Goal: Information Seeking & Learning: Compare options

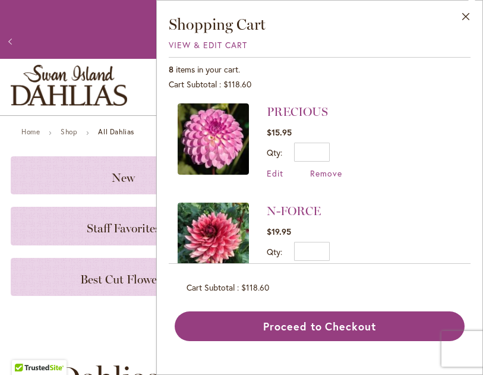
scroll to position [-1, 0]
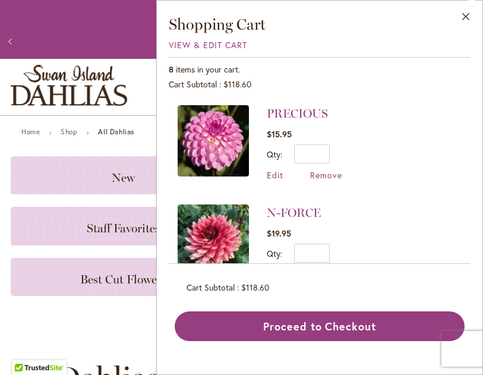
click at [239, 46] on span "View & Edit Cart" at bounding box center [208, 44] width 78 height 11
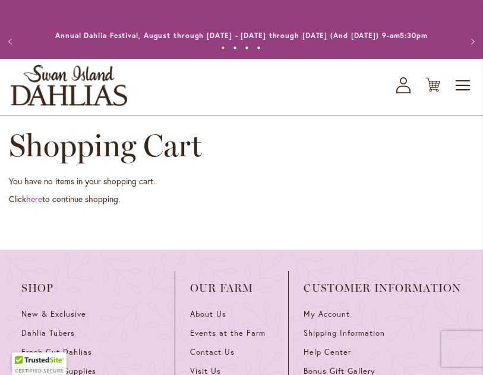
click at [433, 92] on icon at bounding box center [433, 85] width 15 height 14
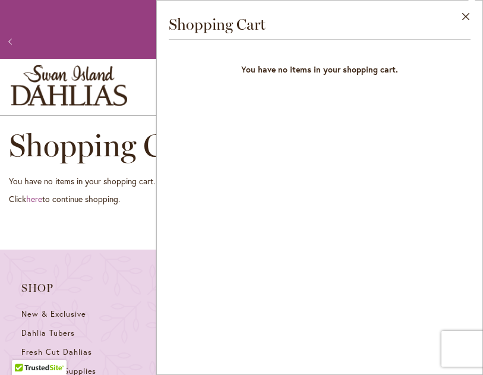
click at [471, 18] on button "Close" at bounding box center [466, 19] width 33 height 37
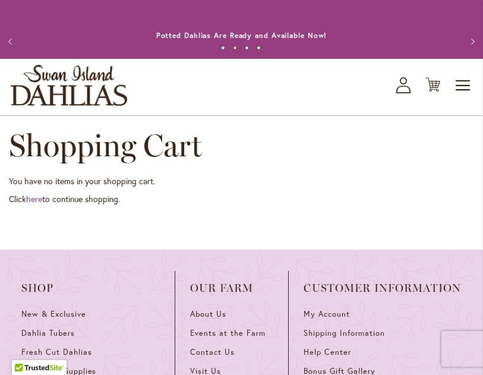
click at [460, 96] on span "Toggle Nav" at bounding box center [464, 86] width 18 height 24
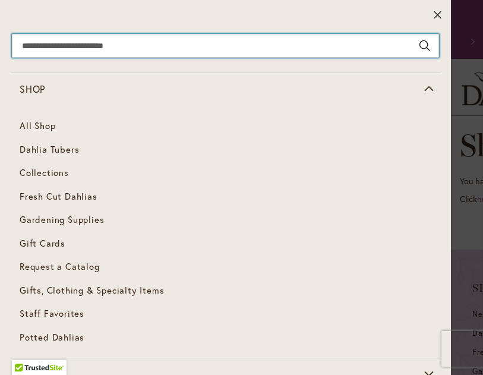
click at [128, 50] on input "Search" at bounding box center [225, 46] width 427 height 24
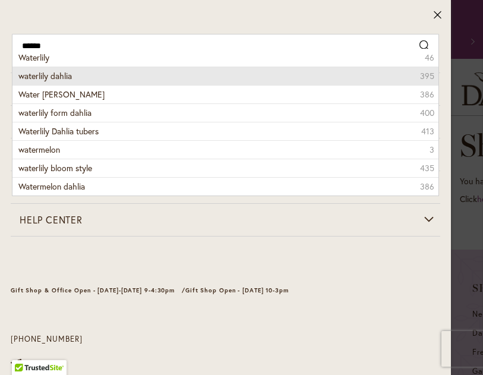
click at [134, 75] on li "waterlily dahlia 395" at bounding box center [225, 76] width 426 height 18
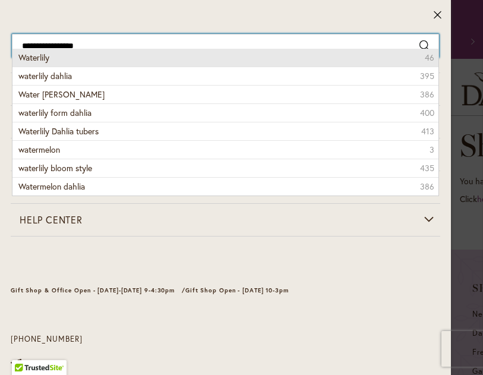
type input "**********"
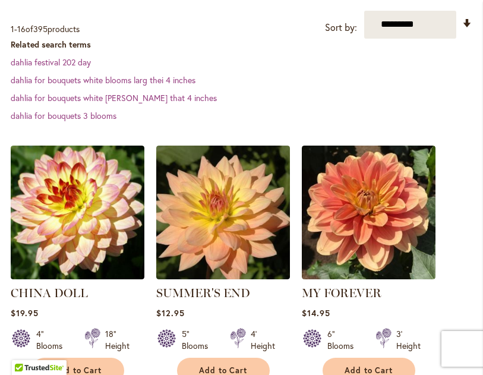
scroll to position [295, 0]
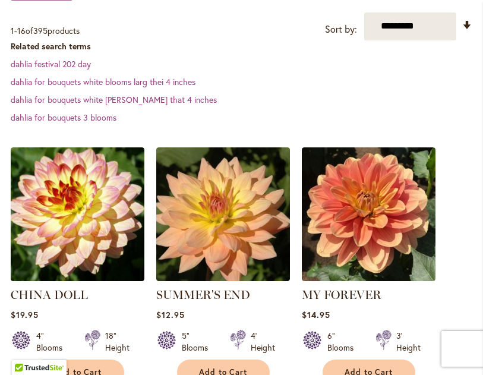
click at [92, 123] on link "dahlia for bouquets 3 blooms" at bounding box center [64, 117] width 106 height 11
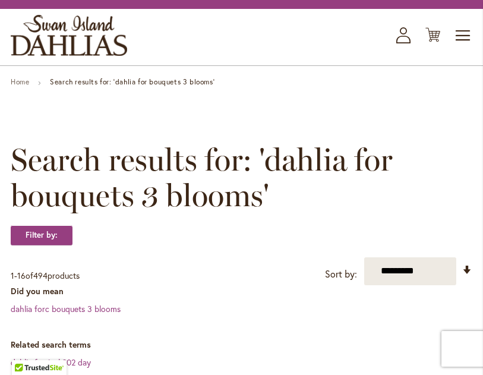
scroll to position [49, 0]
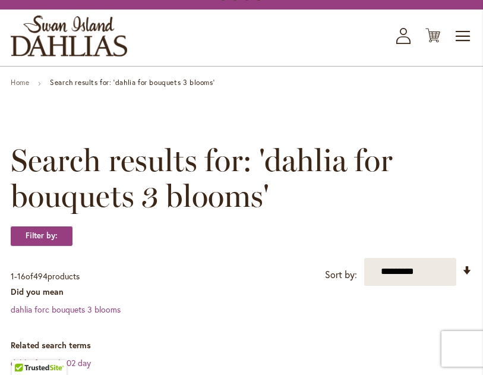
click at [456, 48] on span "Toggle Nav" at bounding box center [464, 36] width 18 height 24
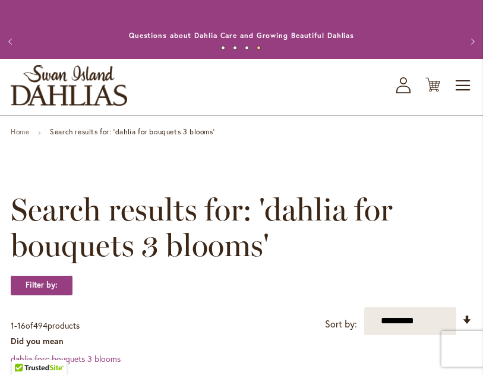
scroll to position [0, 0]
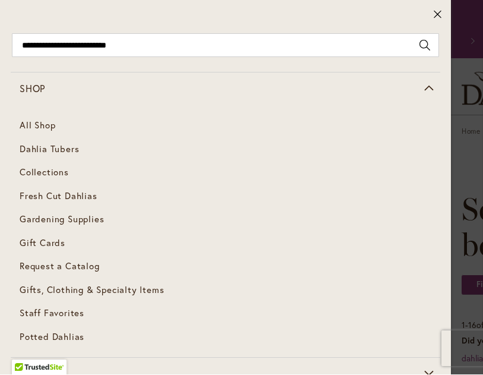
click at [70, 173] on link "Collections" at bounding box center [226, 173] width 430 height 24
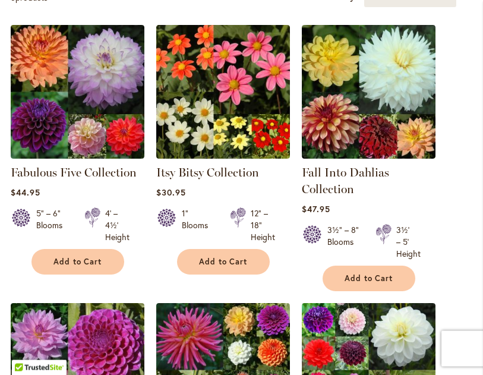
scroll to position [293, 0]
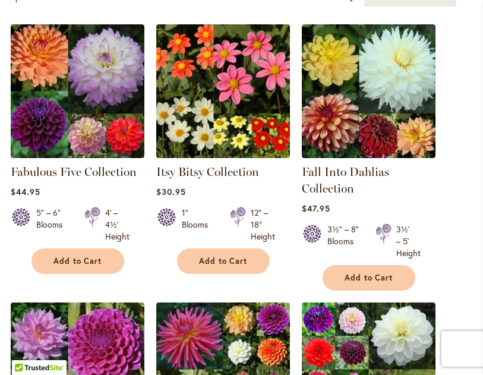
click at [103, 126] on img at bounding box center [78, 91] width 134 height 134
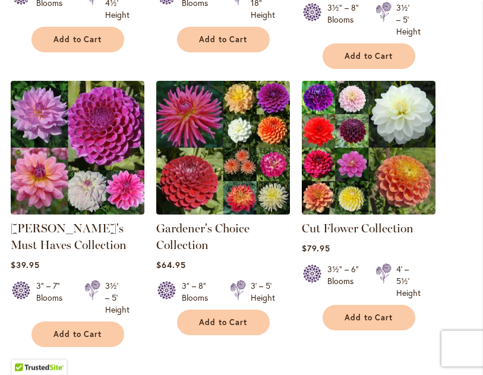
scroll to position [515, 0]
click at [392, 173] on img at bounding box center [369, 148] width 134 height 134
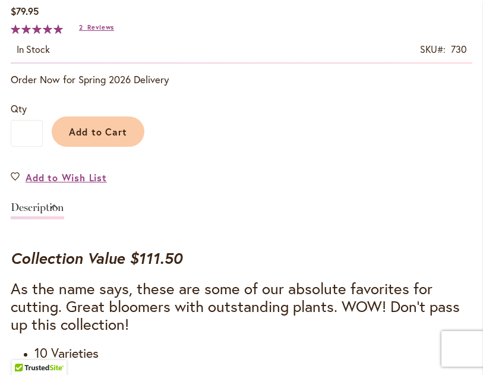
scroll to position [709, 0]
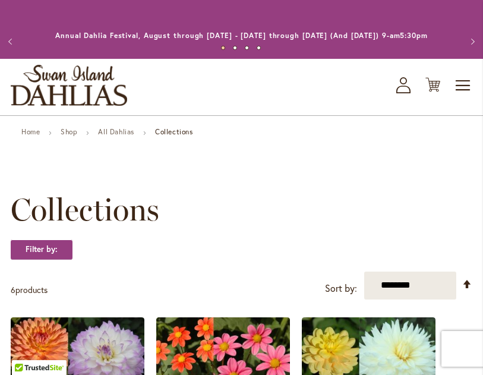
scroll to position [554, 0]
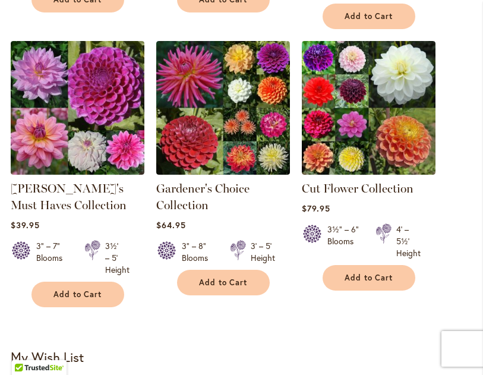
click at [264, 146] on img at bounding box center [223, 108] width 134 height 134
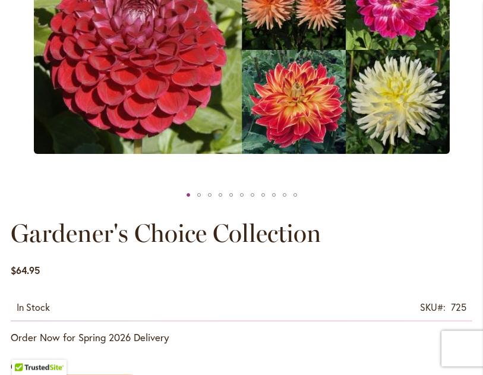
scroll to position [410, 0]
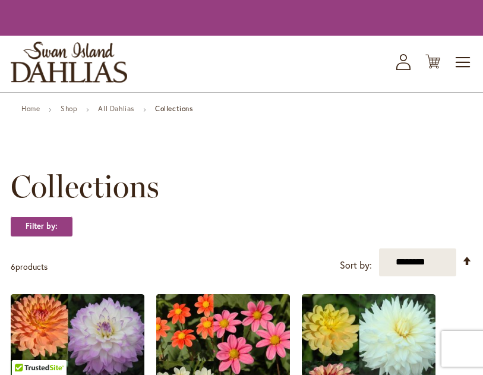
scroll to position [554, 0]
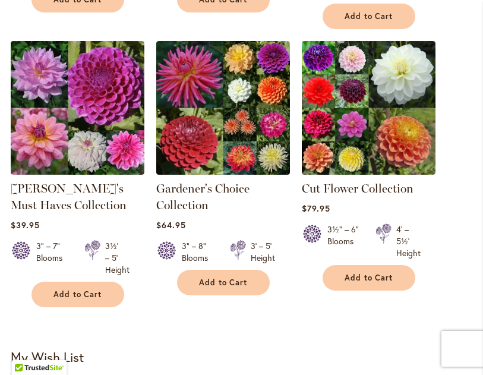
click at [110, 154] on img at bounding box center [78, 108] width 134 height 134
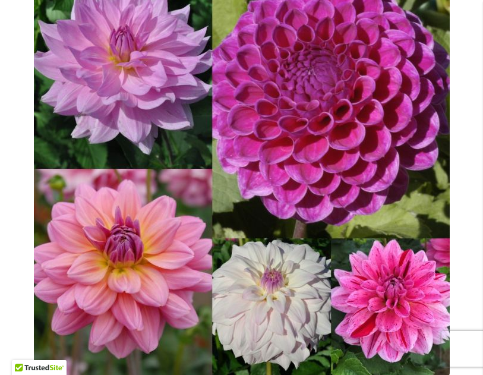
scroll to position [227, 0]
